Goal: Transaction & Acquisition: Purchase product/service

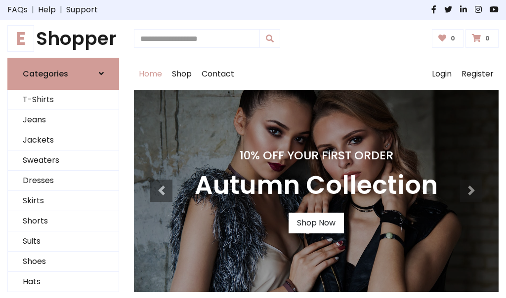
click at [253, 149] on h4 "10% Off Your First Order" at bounding box center [316, 156] width 243 height 14
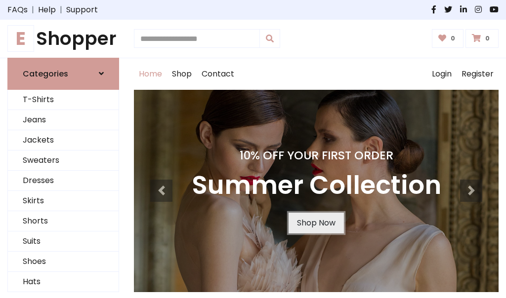
click at [316, 223] on link "Shop Now" at bounding box center [316, 223] width 55 height 21
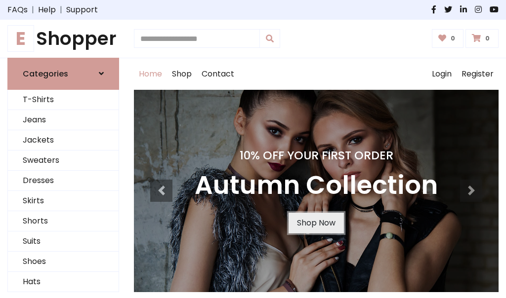
click at [316, 223] on link "Shop Now" at bounding box center [316, 223] width 55 height 21
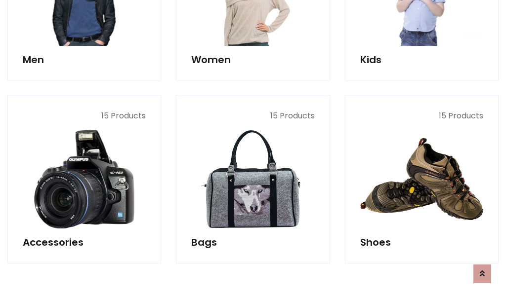
scroll to position [985, 0]
